Goal: Task Accomplishment & Management: Use online tool/utility

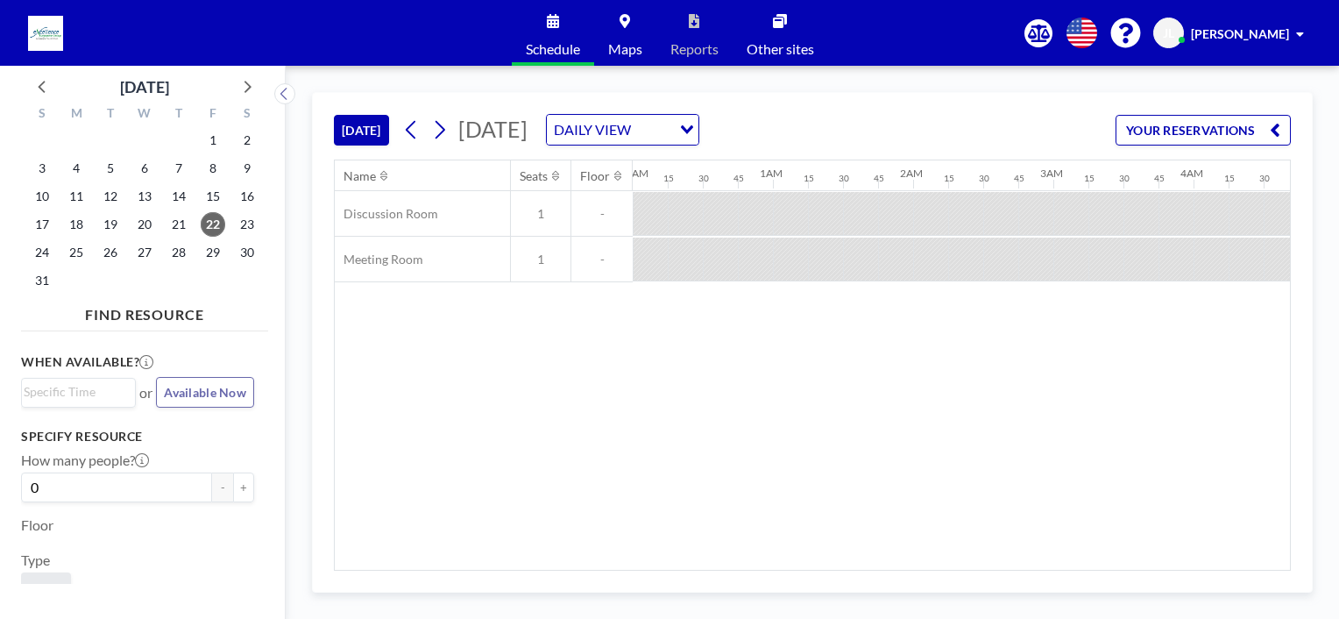
scroll to position [0, 1227]
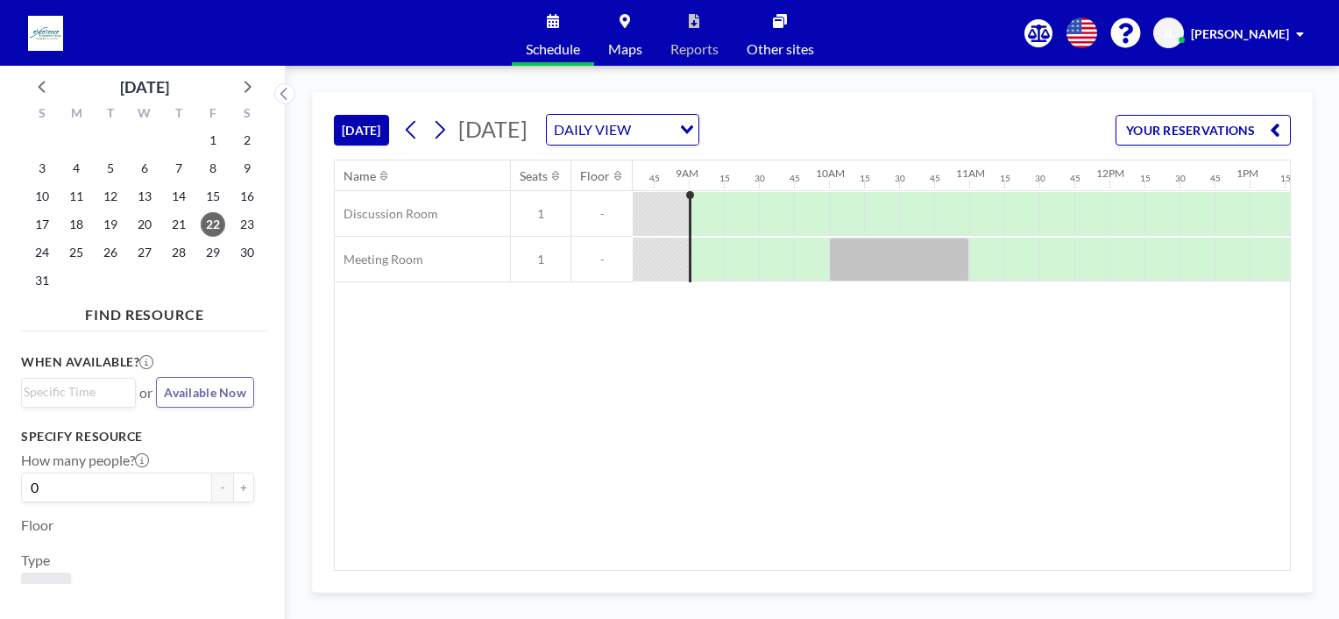
scroll to position [0, 1227]
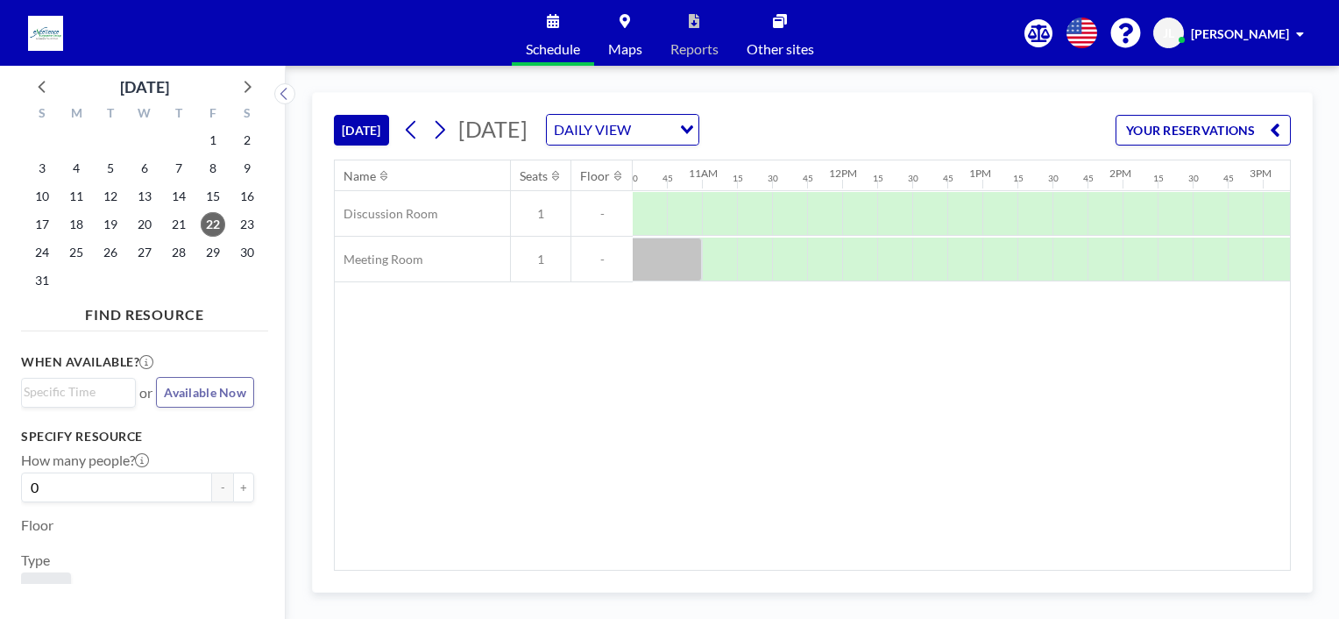
scroll to position [0, 1303]
